Goal: Navigation & Orientation: Find specific page/section

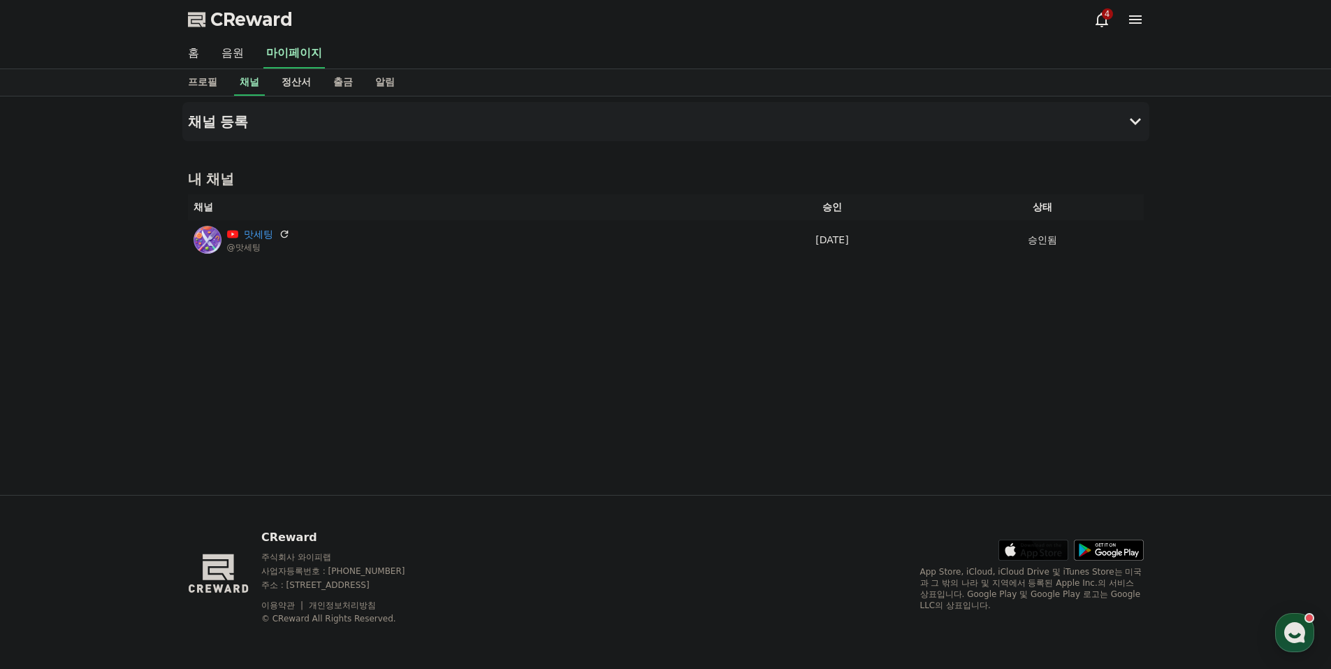
click at [305, 82] on link "정산서" at bounding box center [296, 82] width 52 height 27
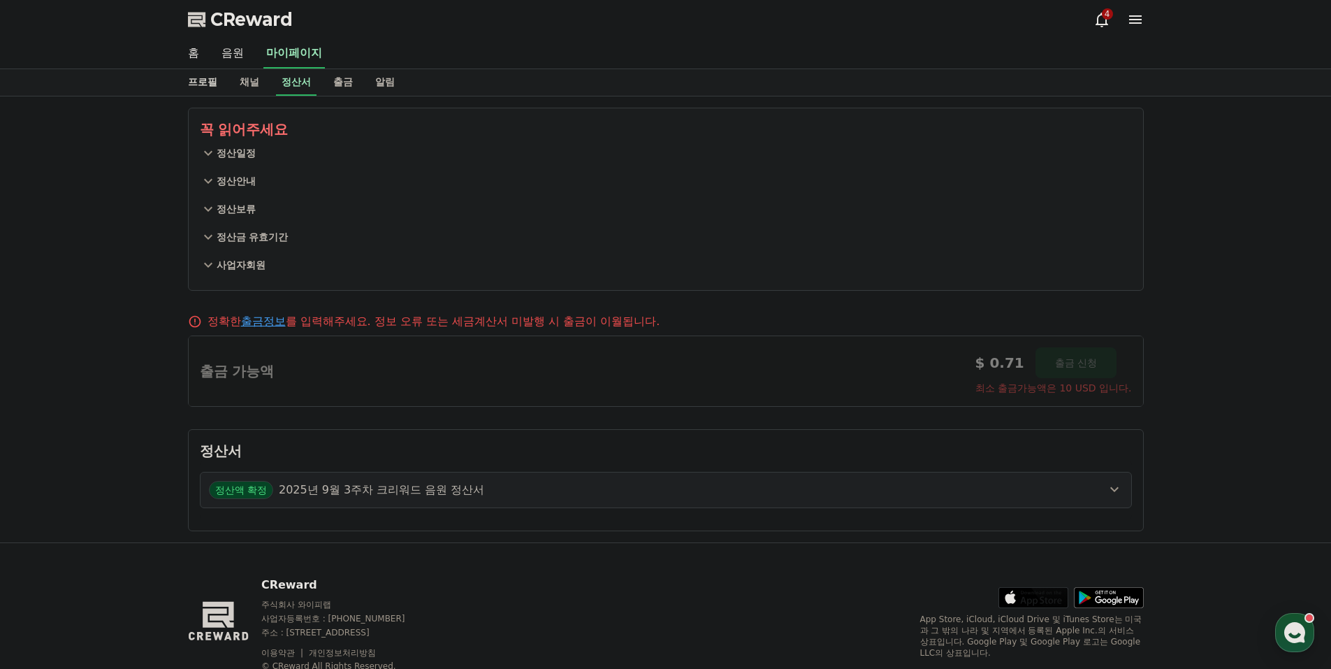
click at [208, 85] on link "프로필" at bounding box center [203, 82] width 52 height 27
select select "**********"
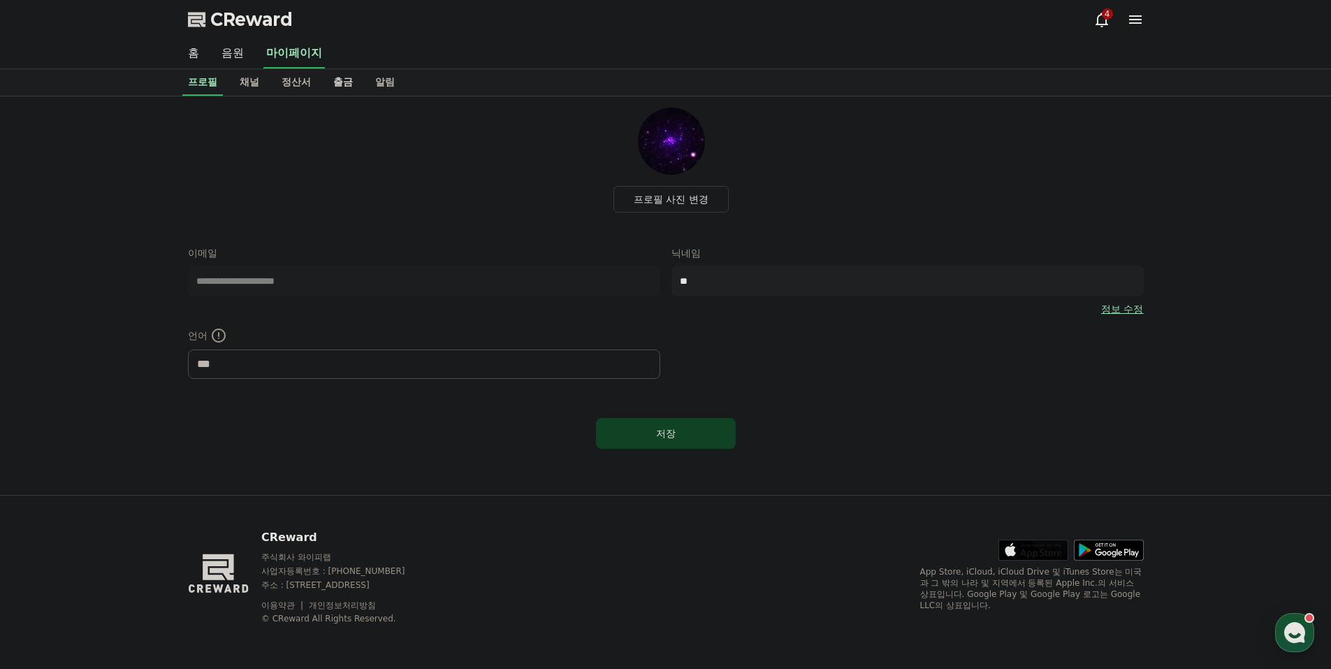
click at [322, 85] on link "출금" at bounding box center [343, 82] width 42 height 27
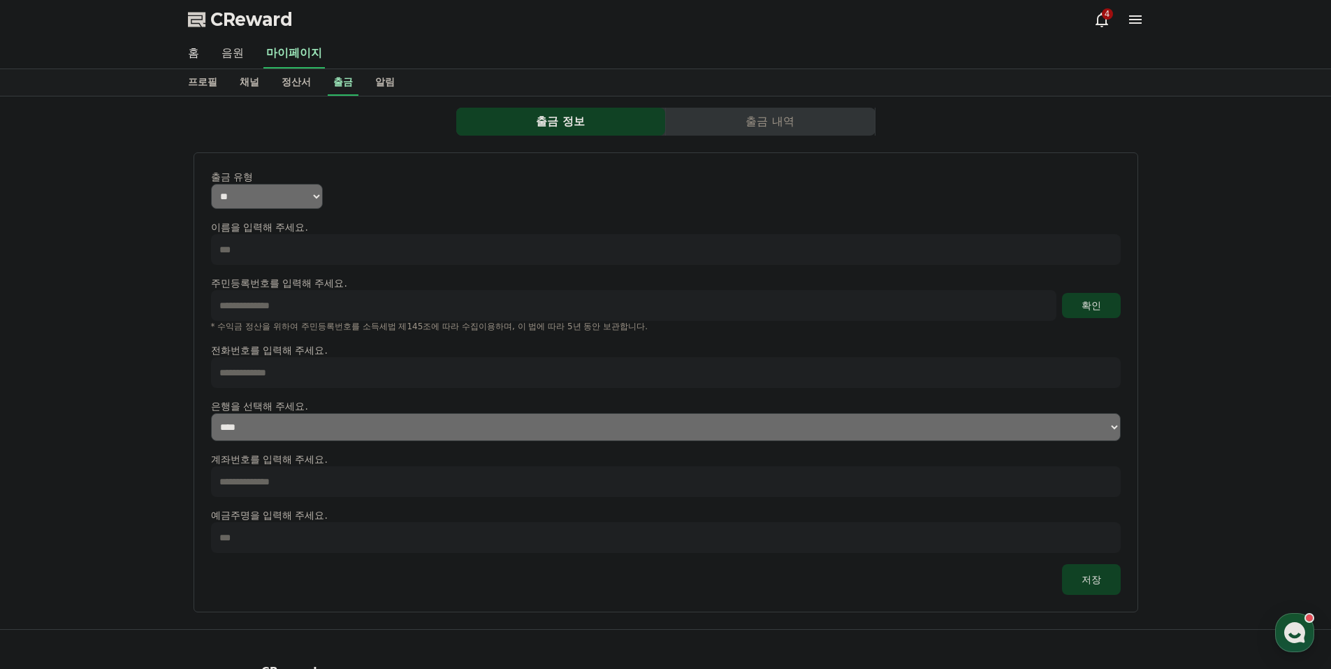
click at [241, 59] on link "음원" at bounding box center [232, 53] width 45 height 29
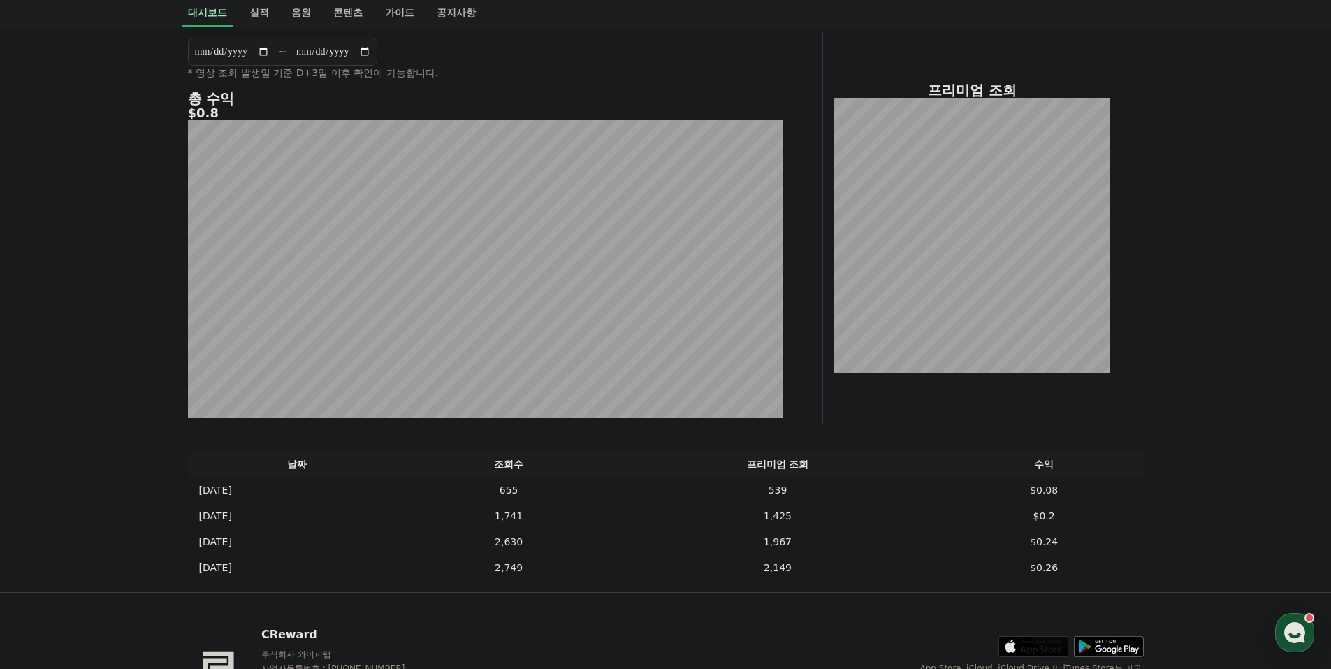
scroll to position [140, 0]
